Goal: Information Seeking & Learning: Check status

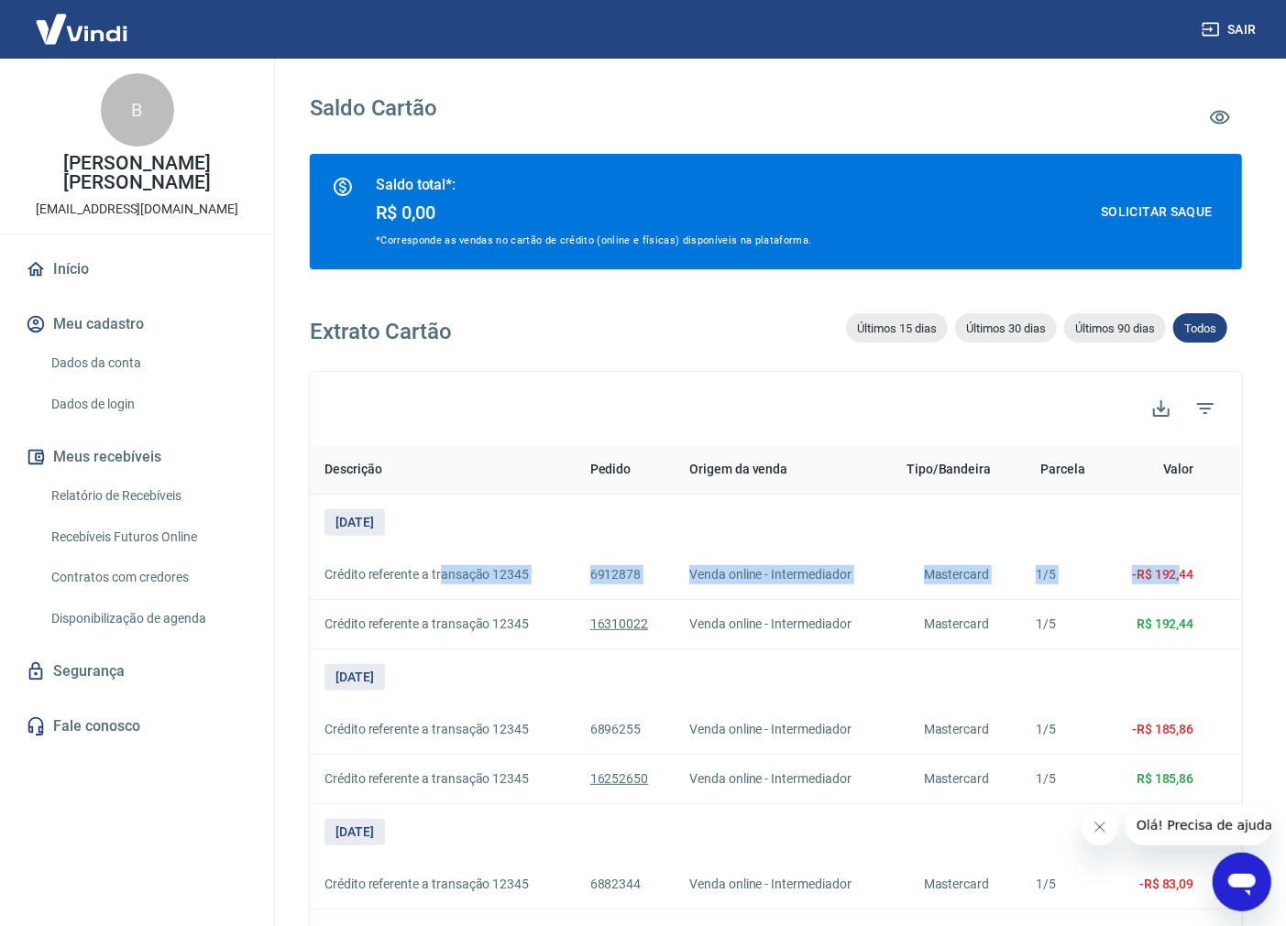
drag, startPoint x: 606, startPoint y: 571, endPoint x: 1179, endPoint y: 569, distance: 573.6
click at [1179, 569] on tr "Crédito referente a transação 12345 6912878 Venda online - Intermediador Master…" at bounding box center [776, 575] width 932 height 49
click at [138, 496] on link "Relatório de Recebíveis" at bounding box center [148, 496] width 208 height 38
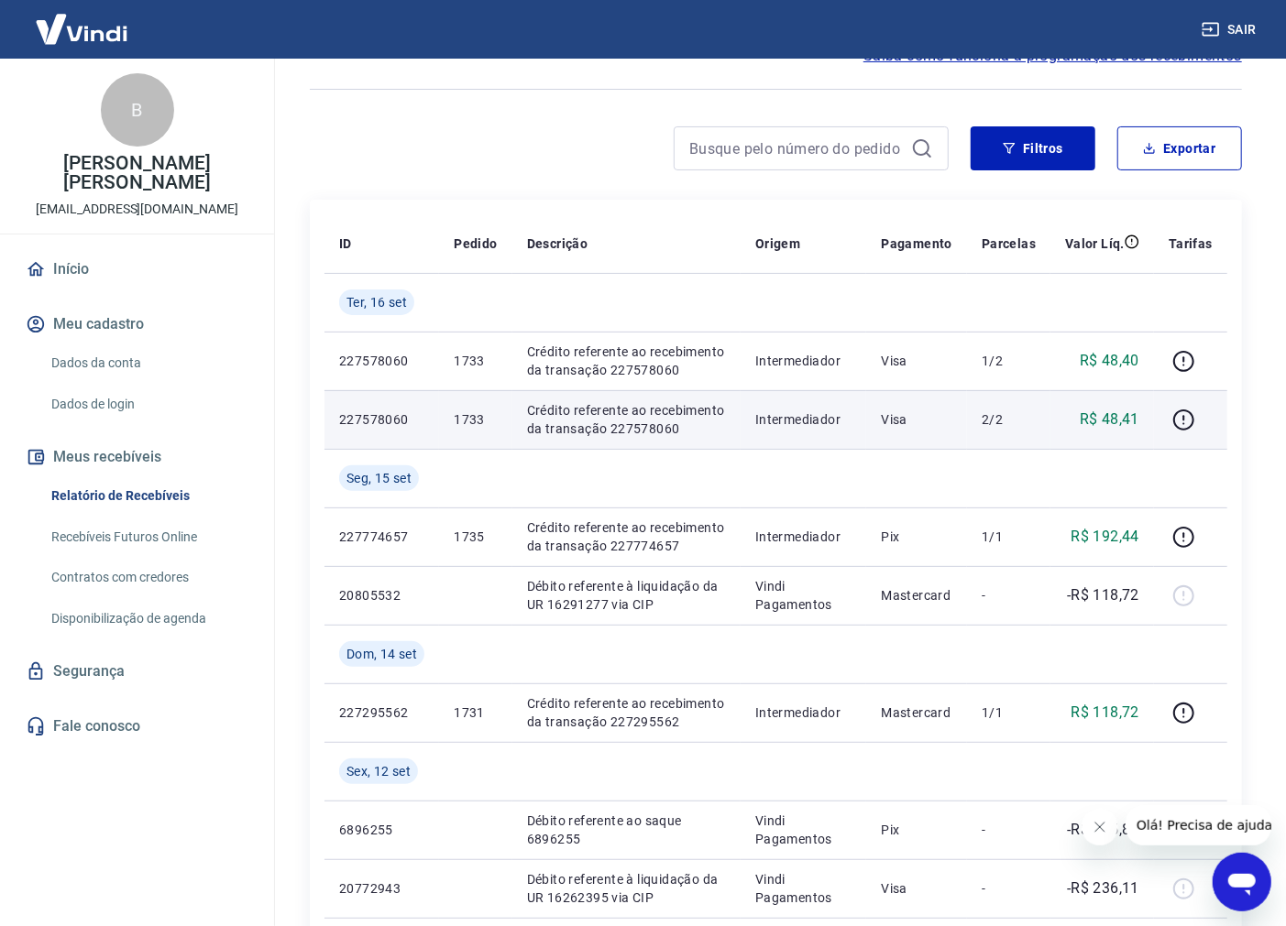
scroll to position [203, 0]
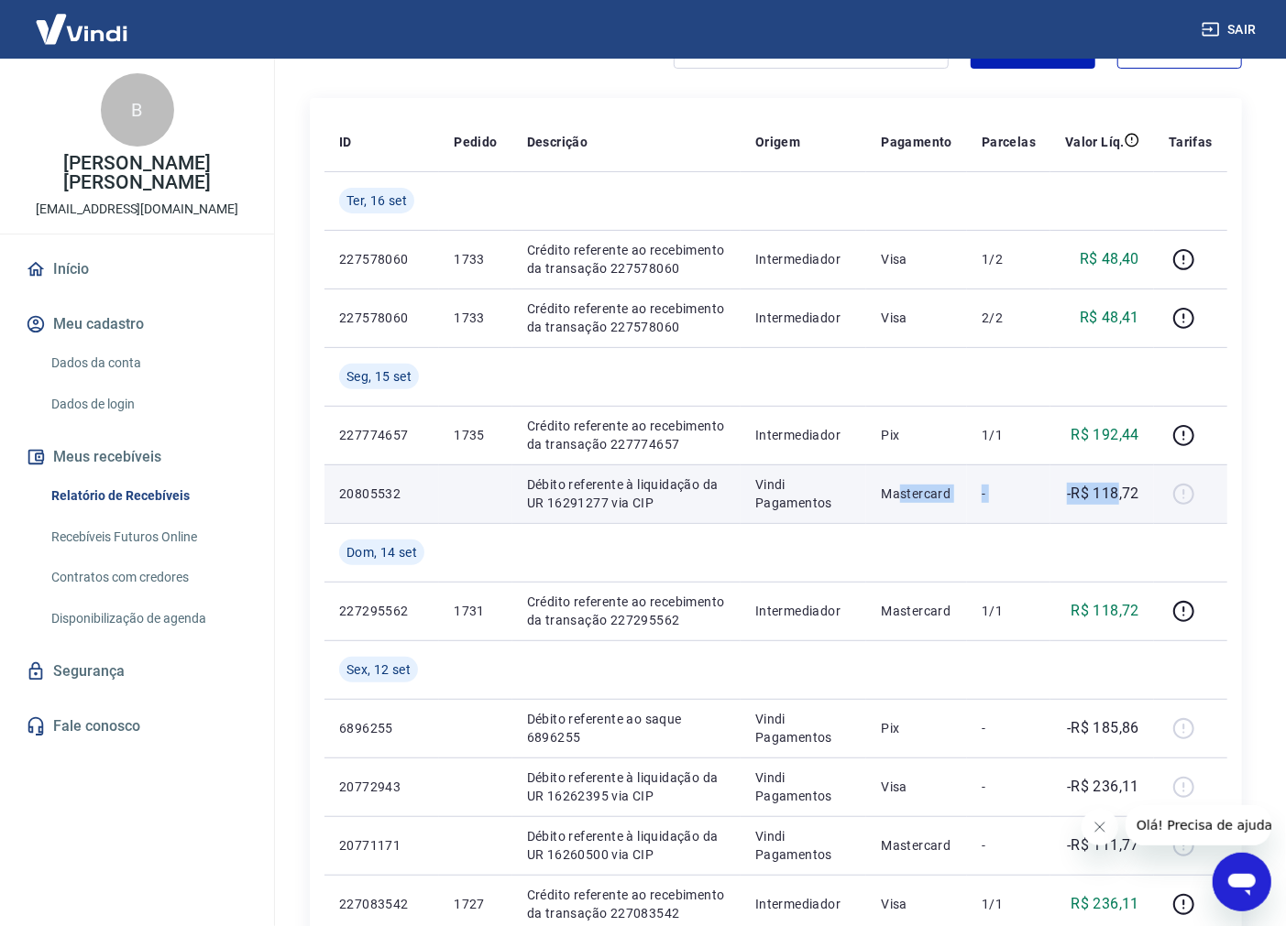
drag, startPoint x: 908, startPoint y: 493, endPoint x: 1118, endPoint y: 499, distance: 209.9
click at [1118, 499] on tr "20805532 Débito referente à liquidação da UR 16291277 via CIP Vindi Pagamentos …" at bounding box center [775, 494] width 903 height 59
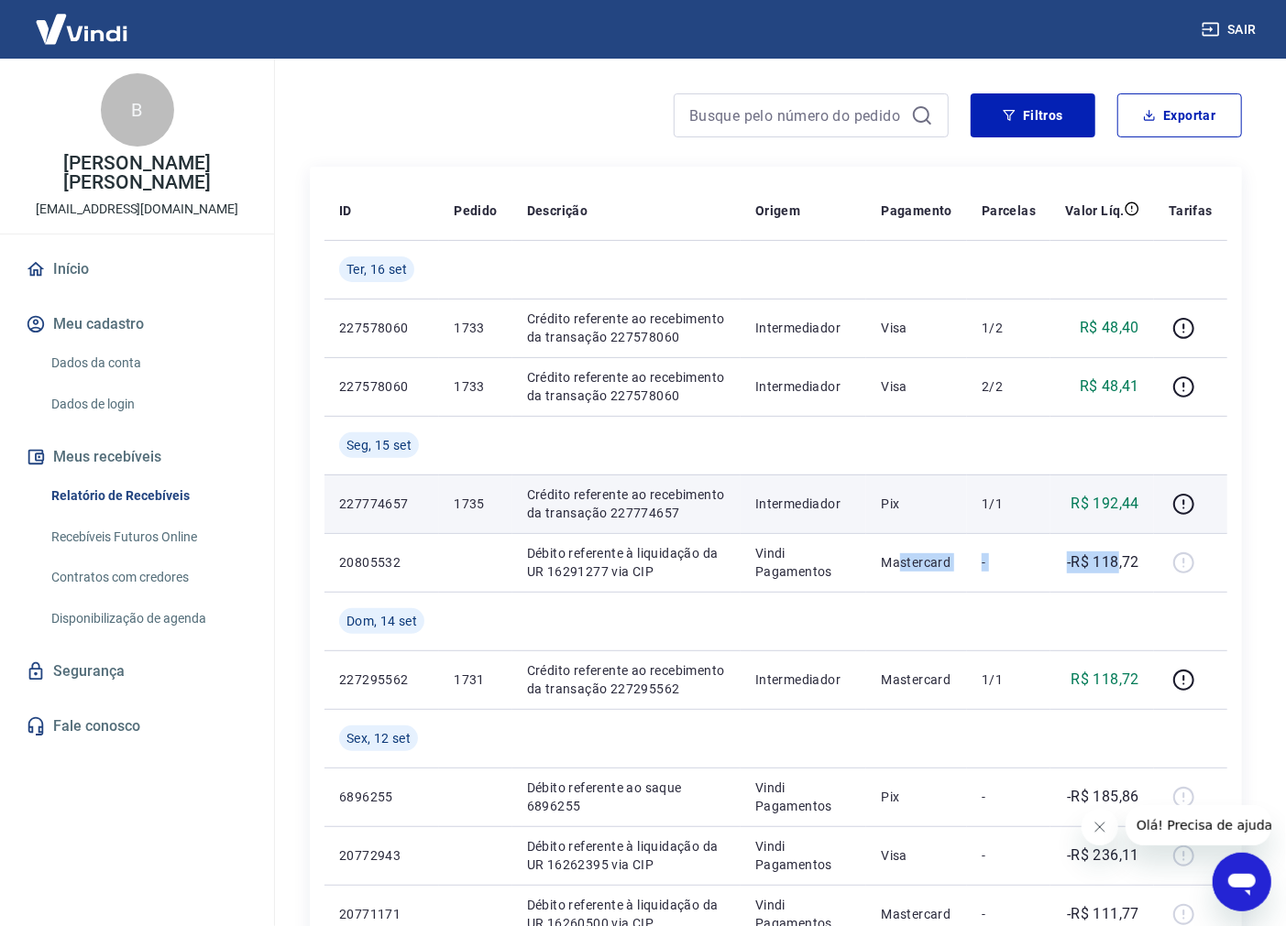
scroll to position [0, 0]
